Goal: Task Accomplishment & Management: Use online tool/utility

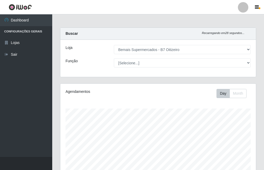
select select "411"
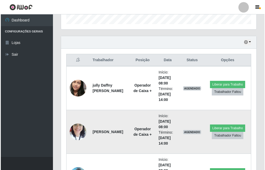
scroll to position [215, 0]
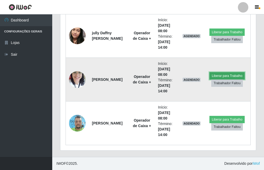
click at [226, 74] on button "Liberar para Trabalho" at bounding box center [227, 75] width 35 height 7
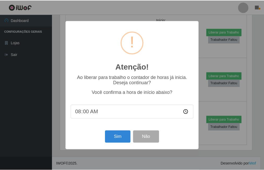
scroll to position [108, 193]
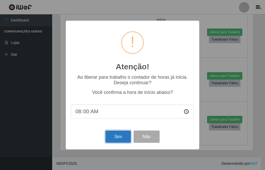
click at [117, 136] on button "Sim" at bounding box center [118, 136] width 25 height 12
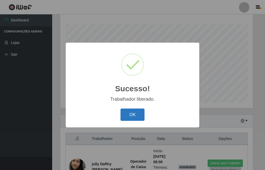
click at [131, 116] on button "OK" at bounding box center [133, 114] width 24 height 12
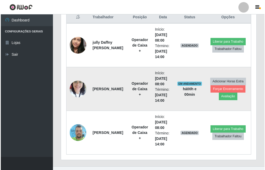
scroll to position [215, 0]
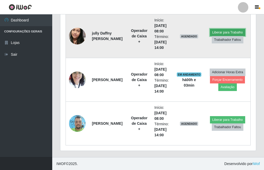
click at [225, 32] on button "Liberar para Trabalho" at bounding box center [227, 32] width 35 height 7
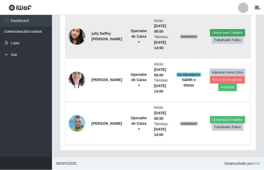
scroll to position [108, 193]
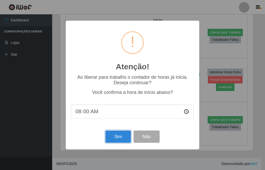
drag, startPoint x: 124, startPoint y: 136, endPoint x: 120, endPoint y: 134, distance: 4.4
click at [124, 135] on button "Sim" at bounding box center [118, 136] width 25 height 12
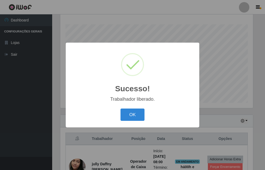
click at [121, 108] on button "OK" at bounding box center [133, 114] width 24 height 12
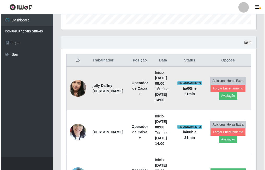
scroll to position [215, 0]
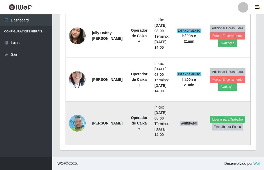
click at [83, 119] on img at bounding box center [77, 123] width 17 height 22
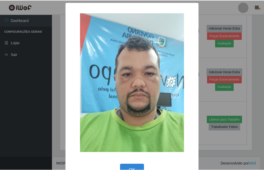
scroll to position [15, 0]
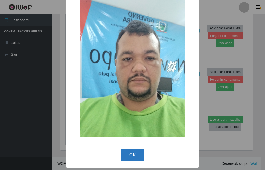
click at [125, 152] on button "OK" at bounding box center [133, 155] width 24 height 12
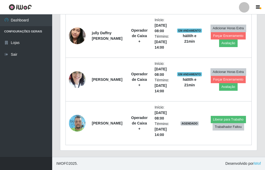
scroll to position [108, 196]
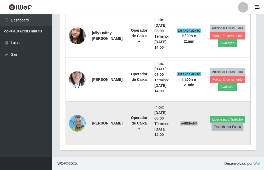
click at [229, 127] on button "Trabalhador Faltou" at bounding box center [228, 126] width 32 height 7
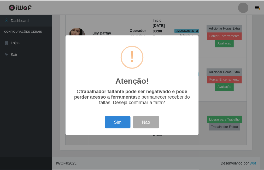
scroll to position [108, 193]
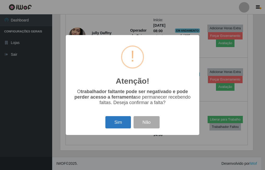
click at [118, 124] on button "Sim" at bounding box center [118, 122] width 25 height 12
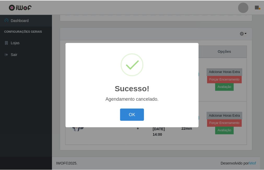
scroll to position [171, 0]
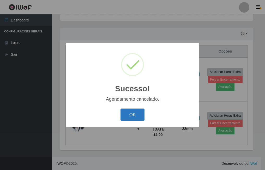
click at [131, 117] on button "OK" at bounding box center [133, 114] width 24 height 12
